Goal: Find specific page/section: Find specific page/section

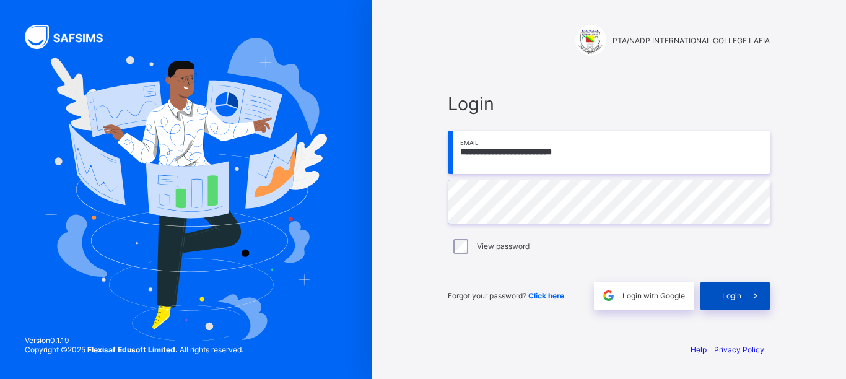
click at [712, 299] on div "Login" at bounding box center [734, 296] width 69 height 28
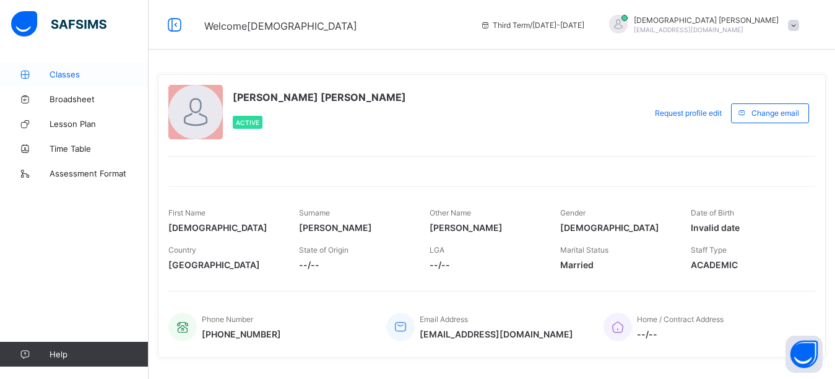
click at [66, 76] on span "Classes" at bounding box center [99, 74] width 99 height 10
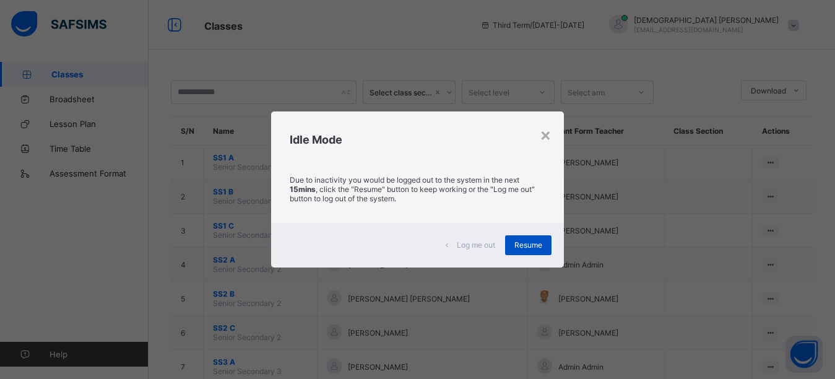
click at [532, 242] on span "Resume" at bounding box center [529, 244] width 28 height 9
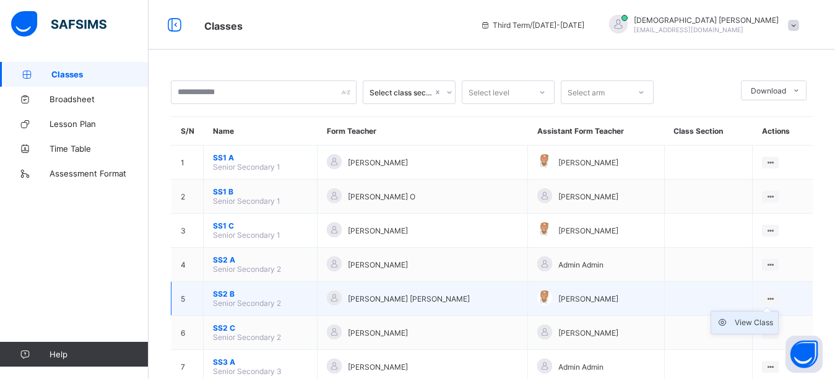
click at [772, 320] on div "View Class" at bounding box center [754, 322] width 38 height 12
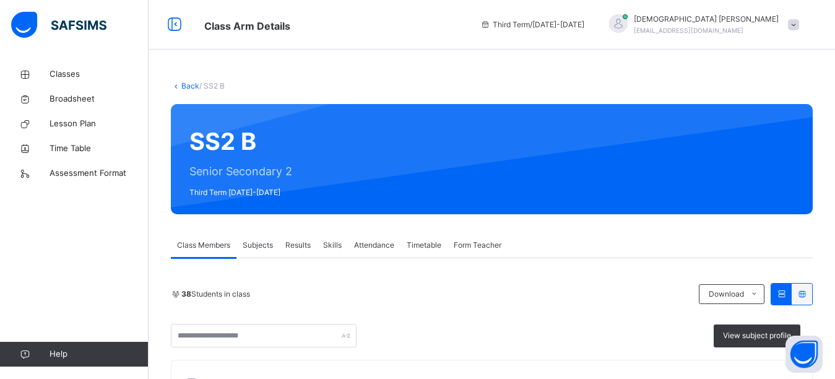
click at [300, 247] on span "Results" at bounding box center [298, 245] width 25 height 11
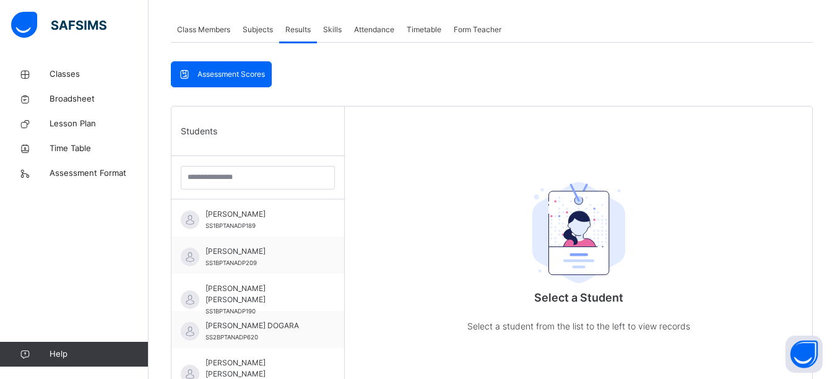
scroll to position [162, 0]
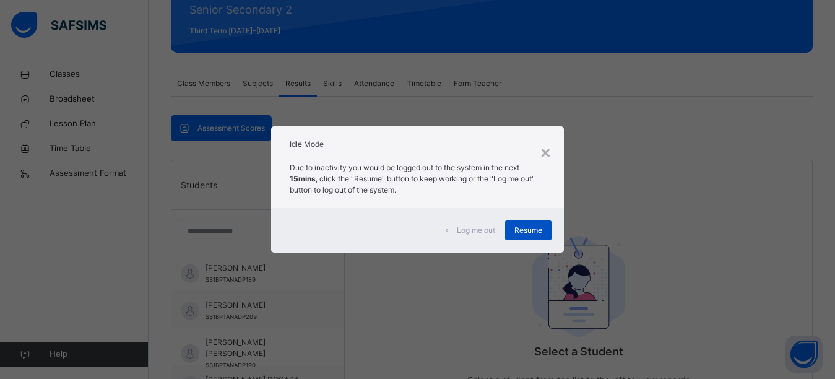
click at [522, 229] on span "Resume" at bounding box center [529, 230] width 28 height 11
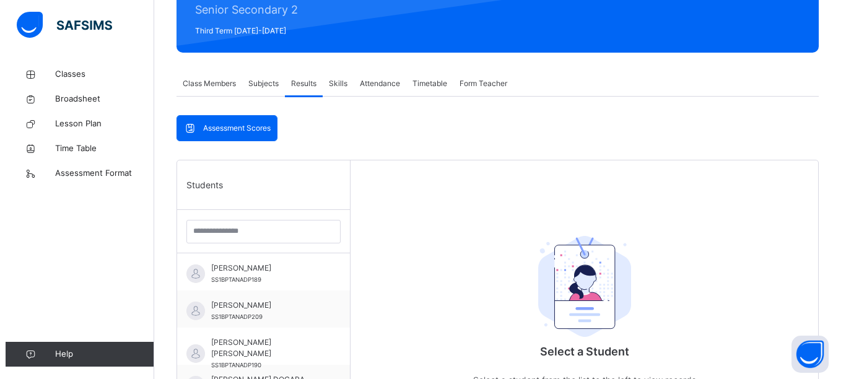
scroll to position [0, 0]
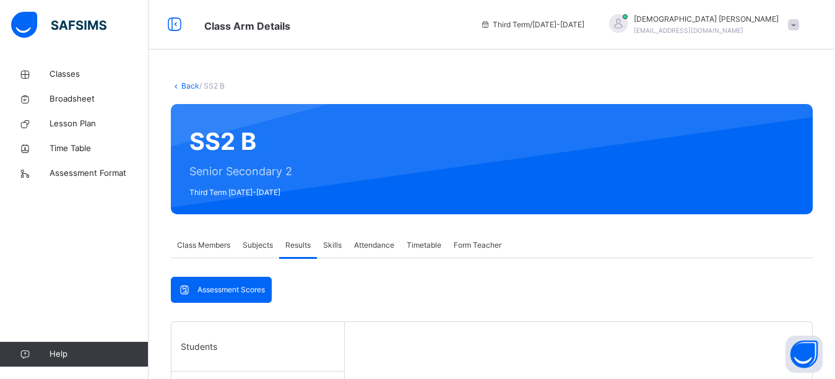
click at [800, 24] on span at bounding box center [793, 24] width 11 height 11
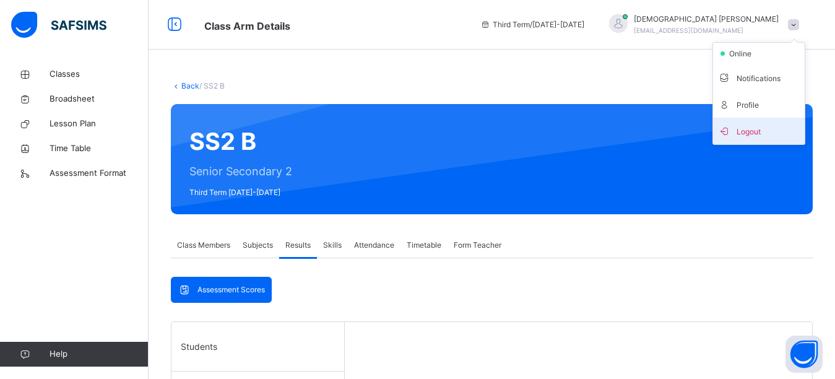
click at [777, 130] on span "Logout" at bounding box center [759, 131] width 82 height 17
